Goal: Transaction & Acquisition: Download file/media

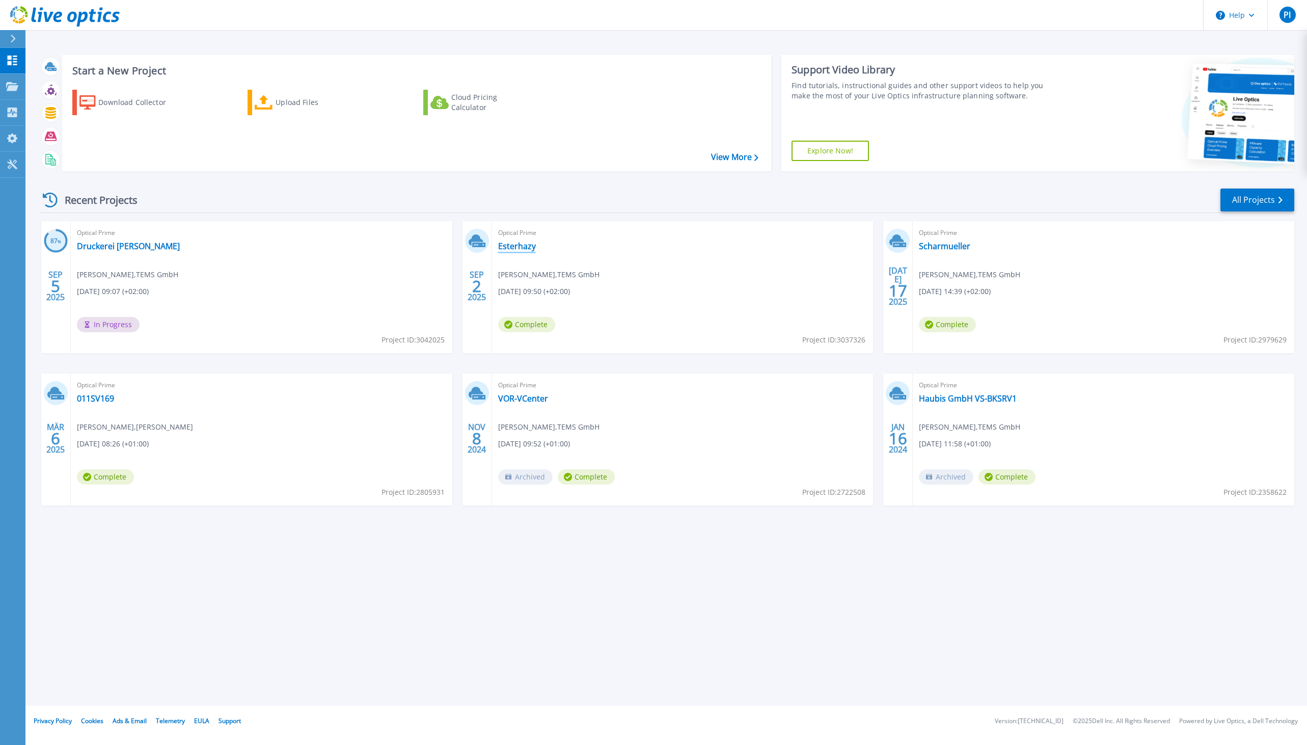
click at [525, 247] on link "Esterhazy" at bounding box center [517, 246] width 38 height 10
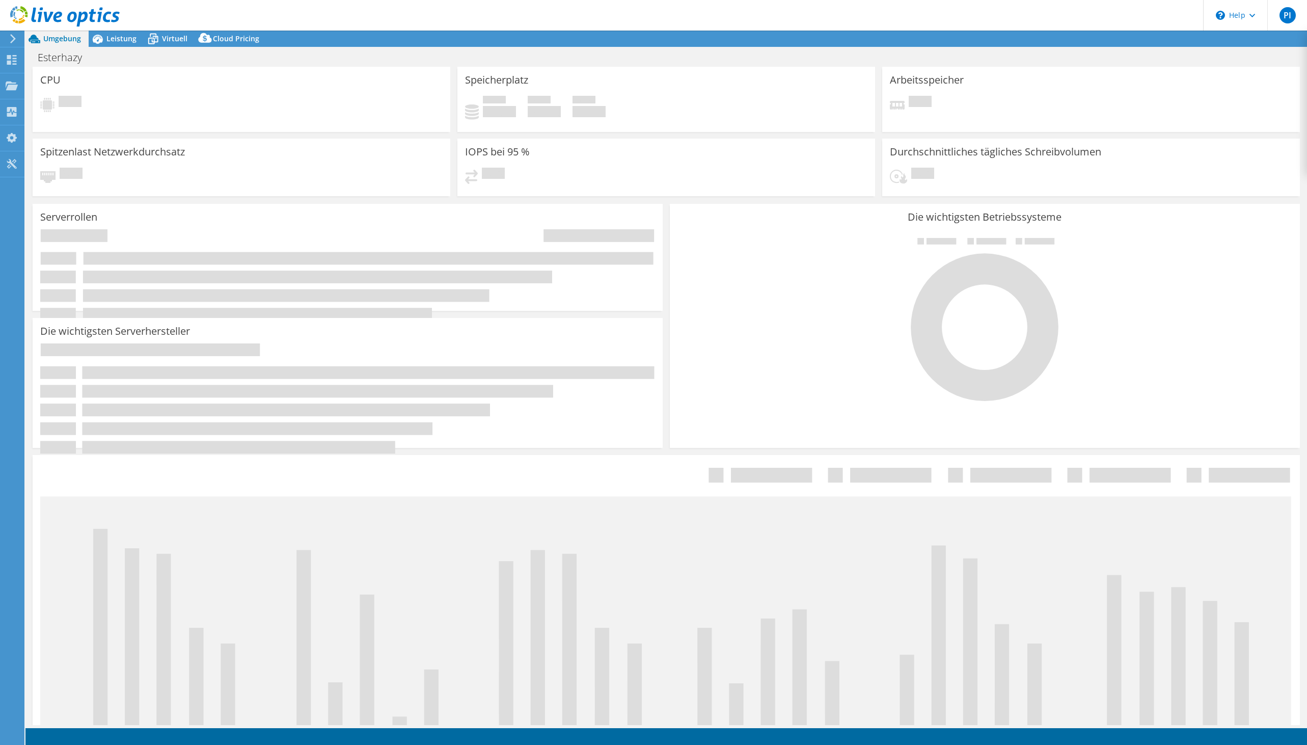
select select "USD"
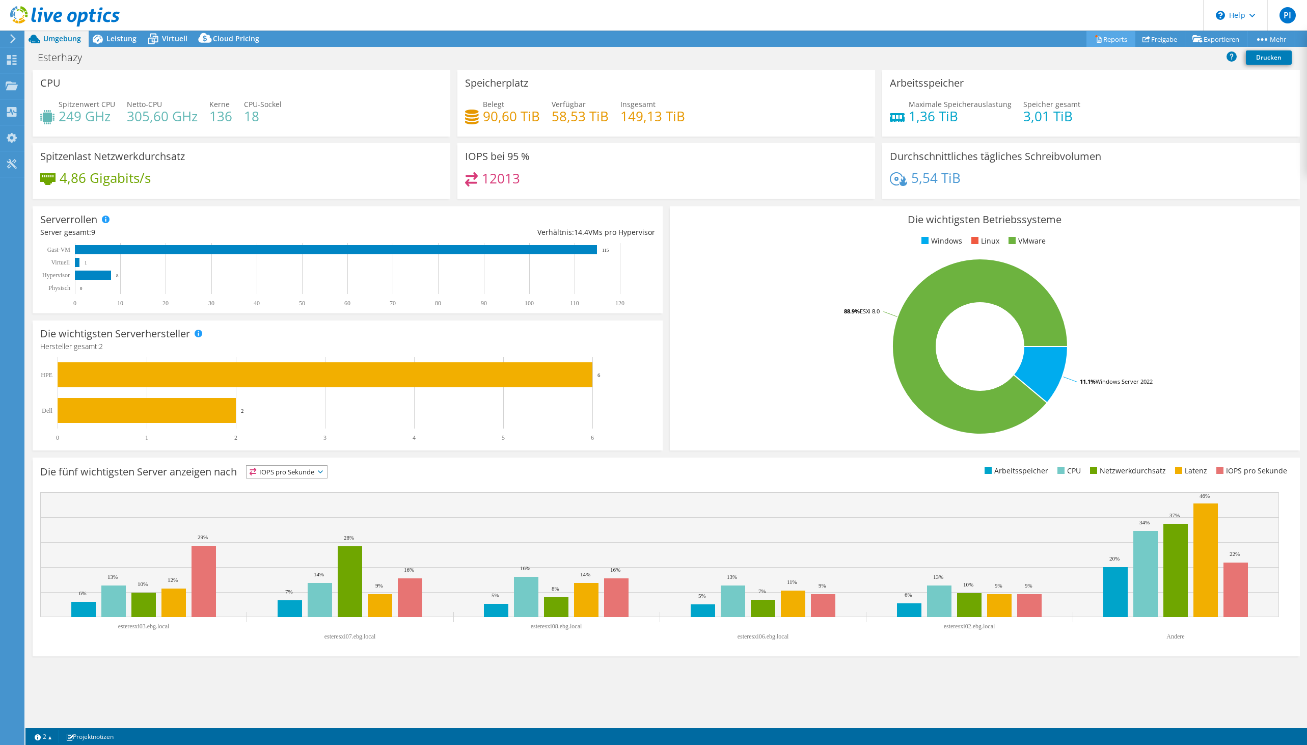
click at [1107, 40] on link "Reports" at bounding box center [1111, 39] width 49 height 16
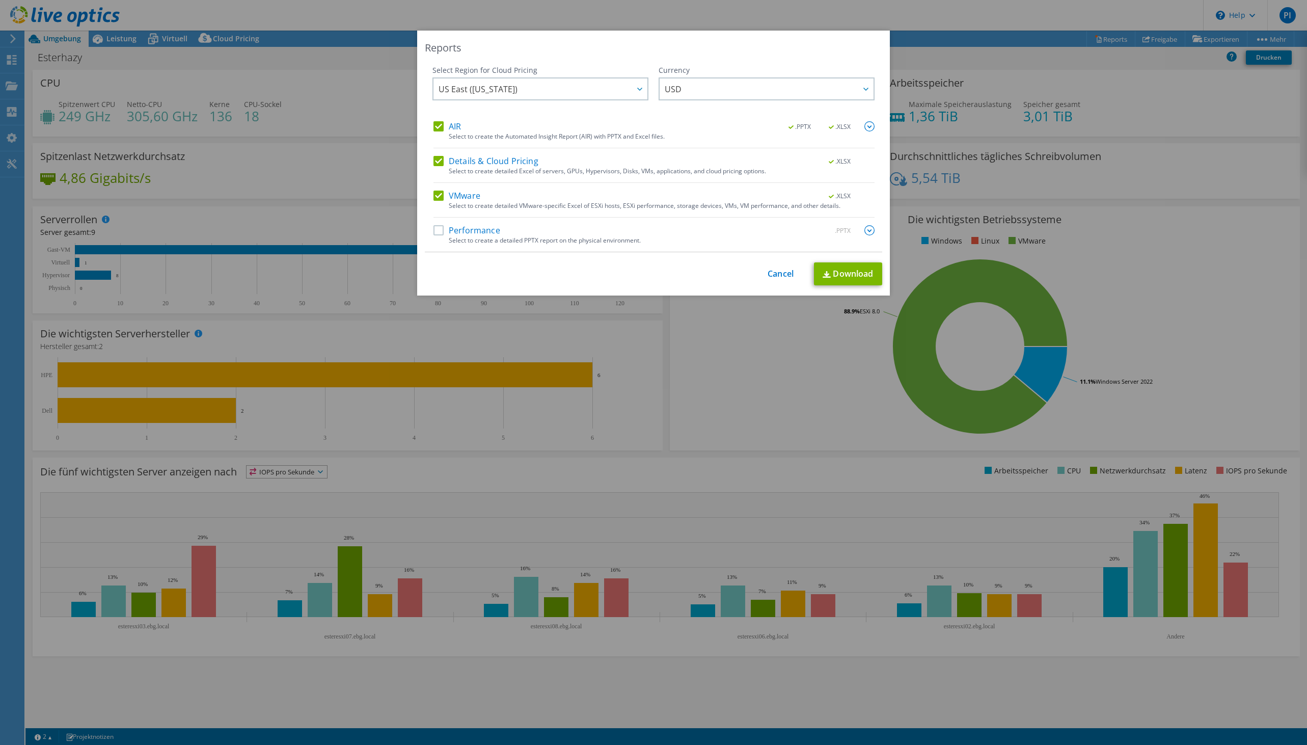
click at [480, 231] on label "Performance" at bounding box center [467, 230] width 67 height 10
click at [0, 0] on input "Performance" at bounding box center [0, 0] width 0 height 0
click at [590, 87] on span "US East (Virginia)" at bounding box center [543, 88] width 209 height 21
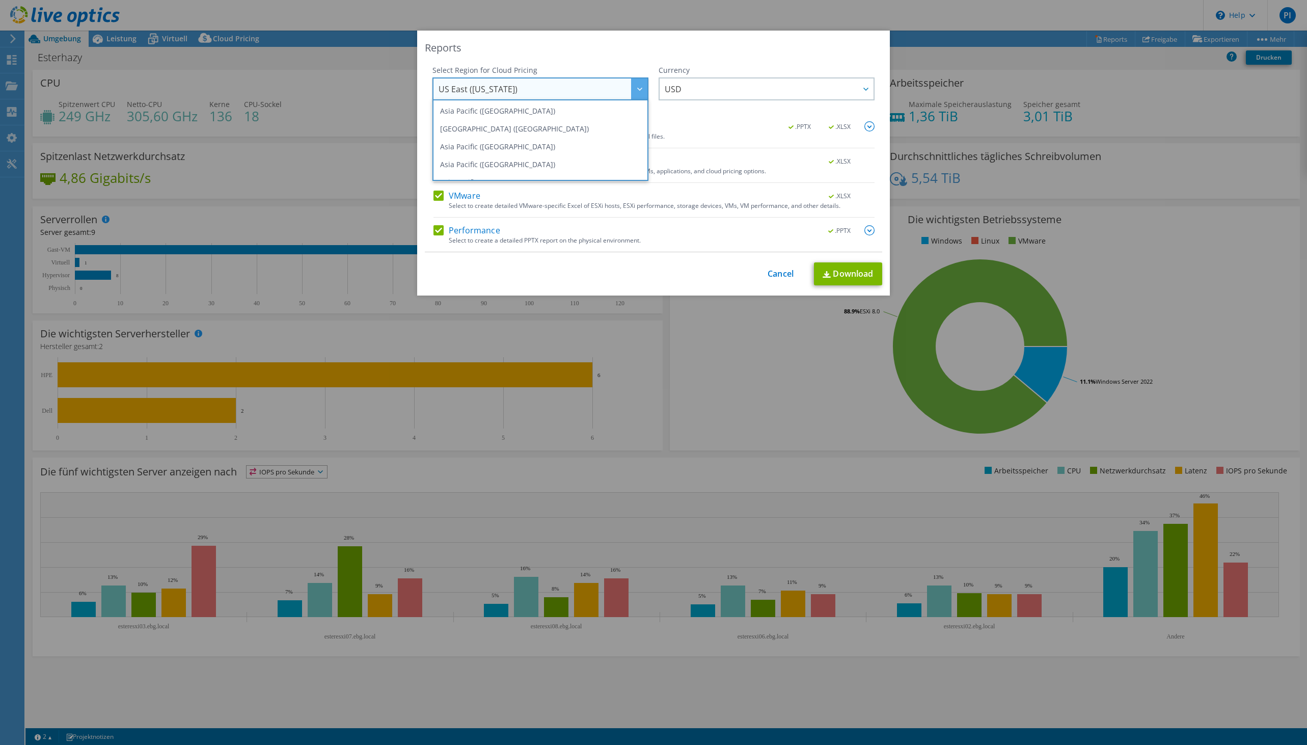
click at [560, 88] on span "US East (Virginia)" at bounding box center [543, 88] width 209 height 21
click at [553, 126] on li "Europe (Frankfurt)" at bounding box center [540, 124] width 211 height 18
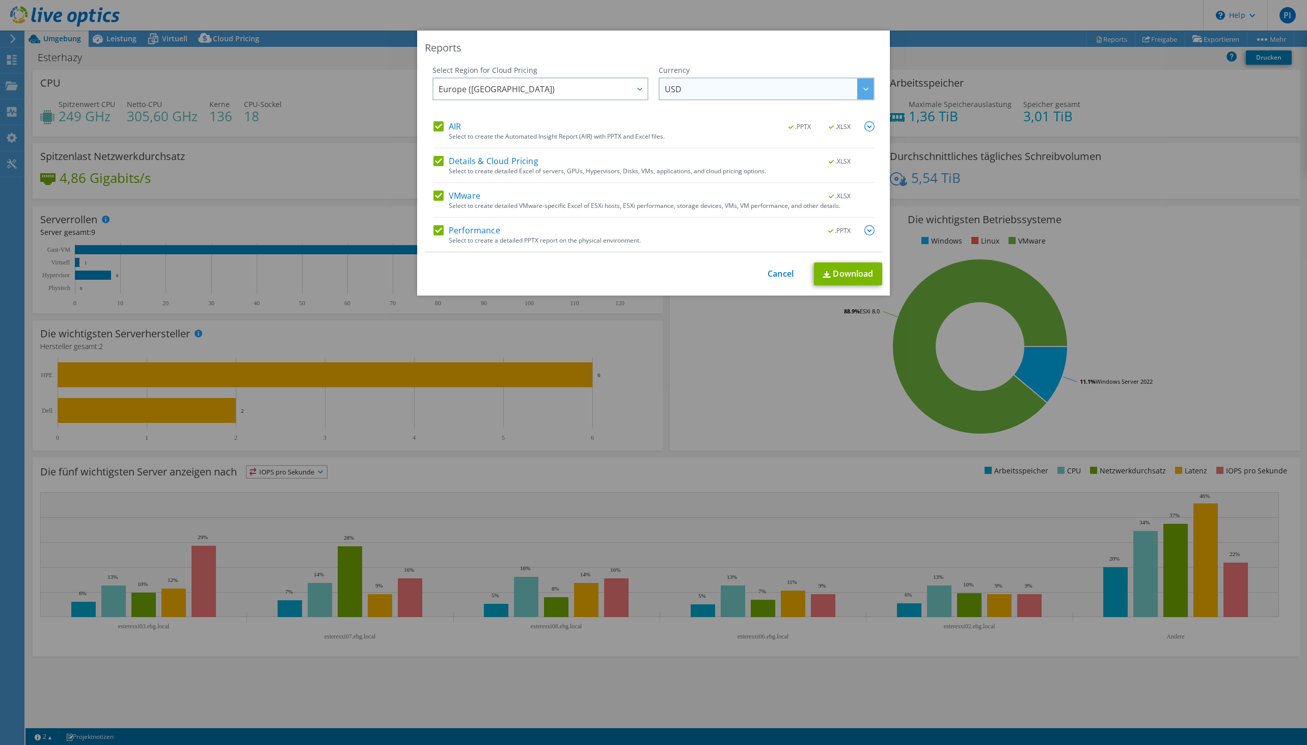
click at [673, 83] on span "USD" at bounding box center [769, 88] width 209 height 21
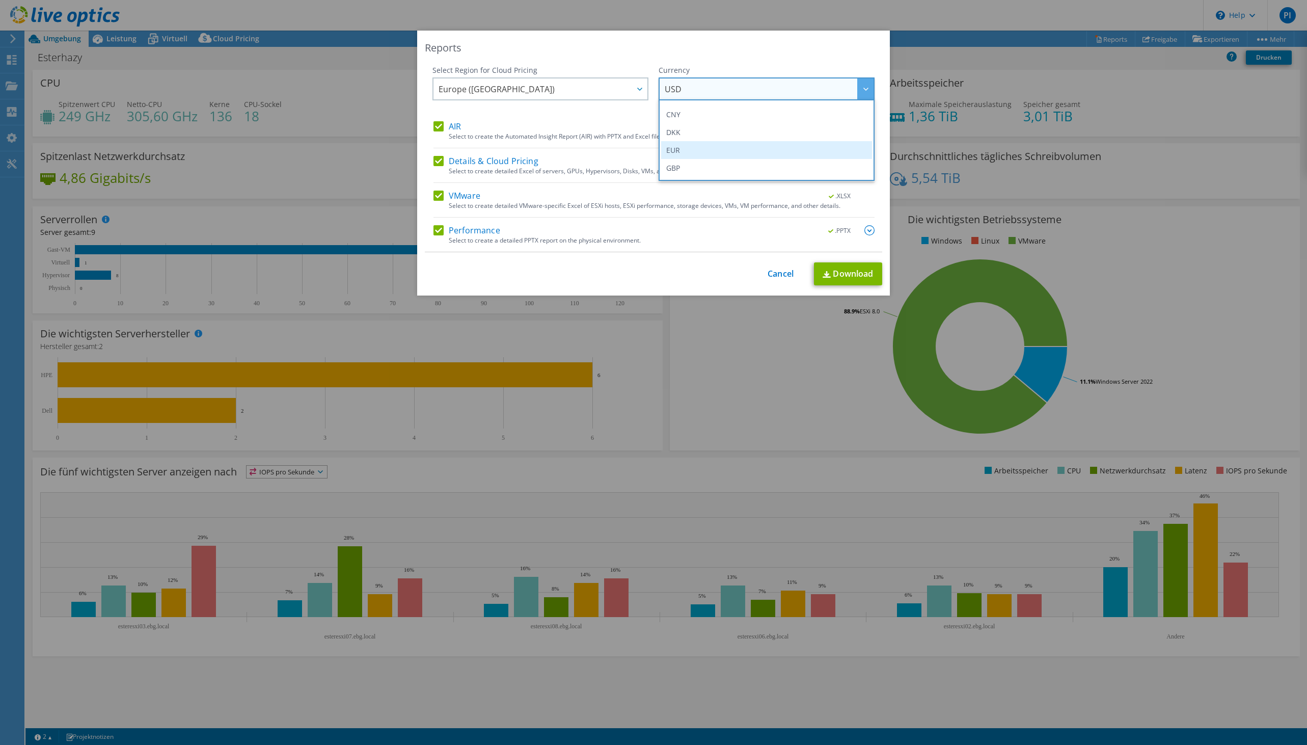
click at [675, 153] on li "EUR" at bounding box center [766, 150] width 211 height 18
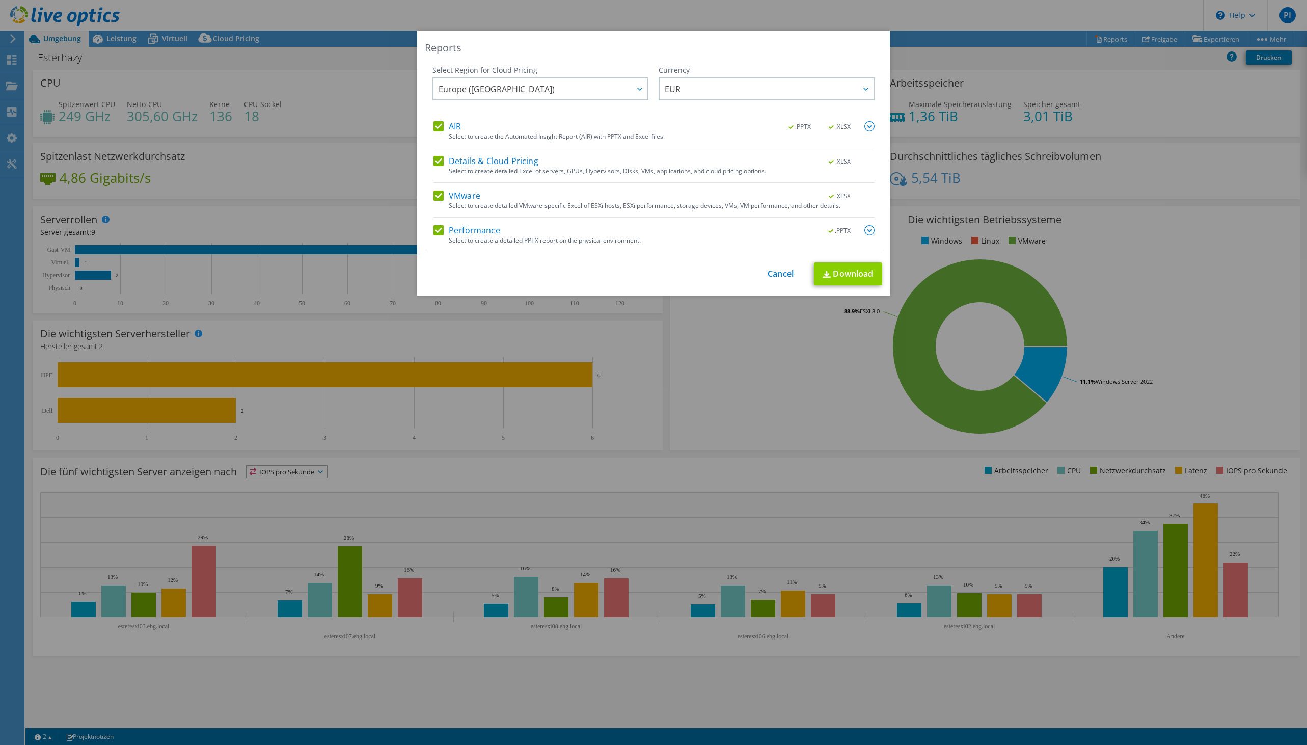
click at [831, 269] on link "Download" at bounding box center [848, 273] width 68 height 23
click at [771, 278] on link "Cancel" at bounding box center [781, 274] width 26 height 10
